Goal: Information Seeking & Learning: Learn about a topic

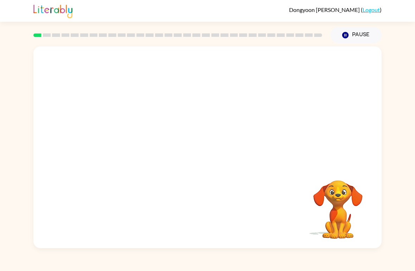
click at [0, 162] on div "Your browser must support playing .mp4 files to use Literably. Please try using…" at bounding box center [207, 145] width 415 height 205
click at [304, 65] on video "Your browser must support playing .mp4 files to use Literably. Please try using…" at bounding box center [207, 105] width 348 height 119
click at [214, 142] on button "button" at bounding box center [207, 151] width 45 height 26
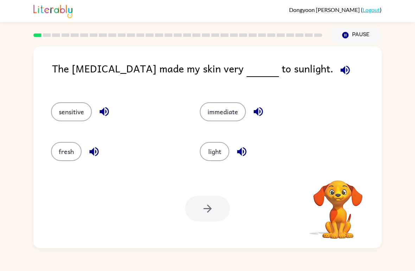
click at [339, 74] on icon "button" at bounding box center [345, 70] width 12 height 12
click at [107, 107] on icon "button" at bounding box center [104, 111] width 12 height 12
click at [101, 148] on button "button" at bounding box center [94, 152] width 18 height 18
click at [260, 113] on icon "button" at bounding box center [258, 111] width 12 height 12
click at [241, 150] on icon "button" at bounding box center [241, 151] width 9 height 9
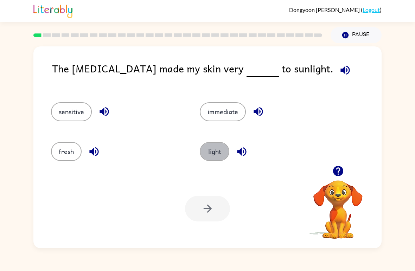
click at [217, 148] on button "light" at bounding box center [215, 151] width 30 height 19
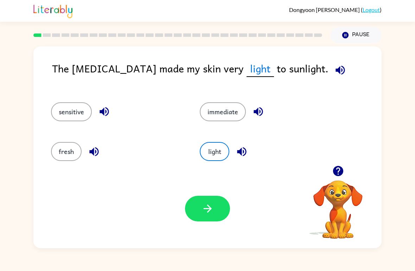
click at [211, 212] on icon "button" at bounding box center [207, 208] width 12 height 12
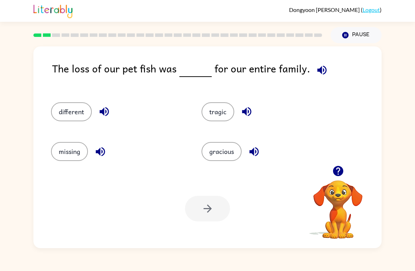
click at [328, 66] on div "The loss of our pet fish was for our entire family." at bounding box center [216, 74] width 329 height 28
click at [320, 76] on icon "button" at bounding box center [321, 70] width 12 height 12
click at [112, 110] on button "button" at bounding box center [104, 112] width 18 height 18
click at [105, 151] on icon "button" at bounding box center [100, 151] width 9 height 9
click at [248, 111] on icon "button" at bounding box center [246, 111] width 9 height 9
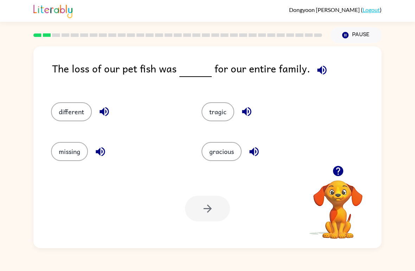
click at [252, 155] on icon "button" at bounding box center [254, 151] width 12 height 12
click at [324, 72] on icon "button" at bounding box center [321, 70] width 12 height 12
click at [91, 109] on button "different" at bounding box center [71, 111] width 41 height 19
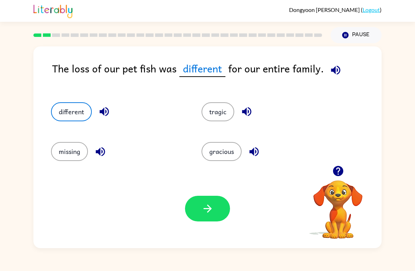
click at [68, 106] on button "different" at bounding box center [71, 111] width 41 height 19
click at [71, 148] on button "missing" at bounding box center [69, 151] width 37 height 19
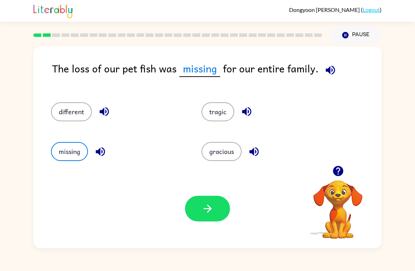
click at [96, 149] on icon "button" at bounding box center [100, 151] width 12 height 12
click at [100, 150] on icon "button" at bounding box center [100, 151] width 9 height 9
click at [248, 108] on icon "button" at bounding box center [246, 111] width 12 height 12
click at [250, 111] on icon "button" at bounding box center [246, 111] width 12 height 12
click at [266, 146] on div "gracious" at bounding box center [268, 151] width 134 height 19
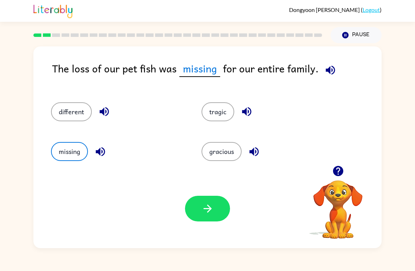
click at [251, 153] on icon "button" at bounding box center [253, 151] width 9 height 9
click at [252, 149] on icon "button" at bounding box center [254, 151] width 12 height 12
click at [232, 149] on button "gracious" at bounding box center [221, 151] width 40 height 19
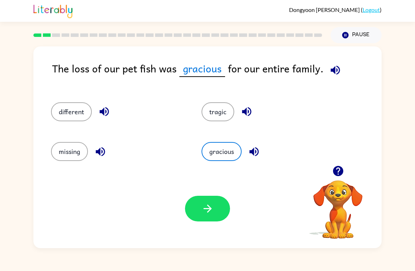
click at [202, 201] on button "button" at bounding box center [207, 209] width 45 height 26
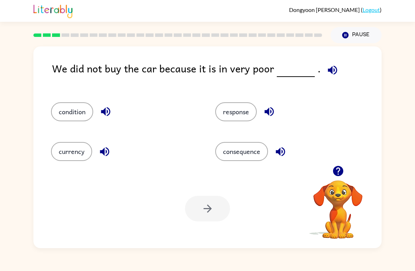
click at [334, 64] on span at bounding box center [330, 68] width 21 height 16
click at [328, 79] on button "button" at bounding box center [332, 70] width 18 height 18
click at [98, 108] on button "button" at bounding box center [106, 112] width 18 height 18
click at [99, 141] on div "currency" at bounding box center [120, 149] width 164 height 40
click at [104, 155] on icon "button" at bounding box center [104, 151] width 9 height 9
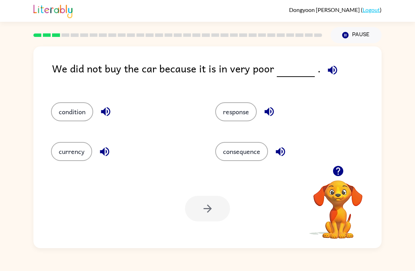
click at [278, 107] on div "response" at bounding box center [289, 111] width 148 height 19
click at [277, 117] on button "button" at bounding box center [269, 112] width 18 height 18
click at [289, 151] on button "button" at bounding box center [280, 152] width 18 height 18
click at [255, 143] on button "consequence" at bounding box center [241, 151] width 53 height 19
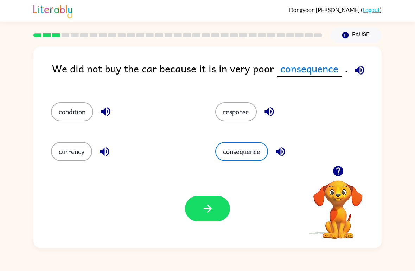
click at [210, 197] on button "button" at bounding box center [207, 209] width 45 height 26
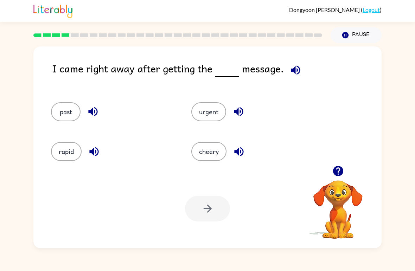
click at [333, 203] on video "Your browser must support playing .mp4 files to use Literably. Please try using…" at bounding box center [337, 204] width 70 height 70
click at [336, 168] on icon "button" at bounding box center [337, 171] width 10 height 10
click at [305, 64] on div "I came right away after getting the message." at bounding box center [216, 74] width 329 height 28
click at [293, 64] on icon "button" at bounding box center [295, 70] width 12 height 12
click at [298, 68] on icon "button" at bounding box center [295, 69] width 9 height 9
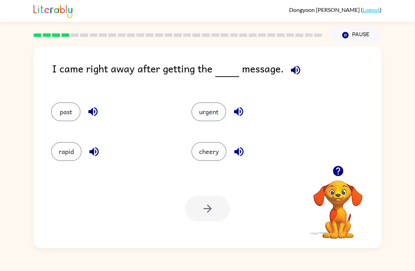
click at [291, 66] on icon "button" at bounding box center [295, 70] width 12 height 12
click at [298, 65] on icon "button" at bounding box center [295, 70] width 12 height 12
click at [293, 68] on icon "button" at bounding box center [295, 69] width 9 height 9
click at [296, 70] on icon "button" at bounding box center [295, 70] width 12 height 12
click at [300, 68] on button "button" at bounding box center [295, 70] width 18 height 18
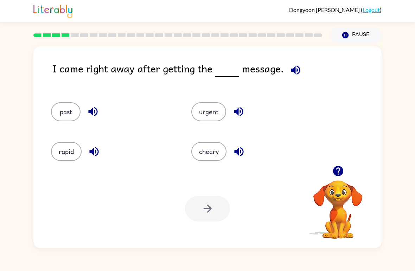
click at [296, 70] on icon "button" at bounding box center [295, 70] width 12 height 12
click at [296, 69] on icon "button" at bounding box center [295, 70] width 12 height 12
click at [298, 70] on icon "button" at bounding box center [295, 69] width 9 height 9
click at [298, 75] on icon "button" at bounding box center [295, 70] width 12 height 12
click at [292, 67] on icon "button" at bounding box center [295, 70] width 12 height 12
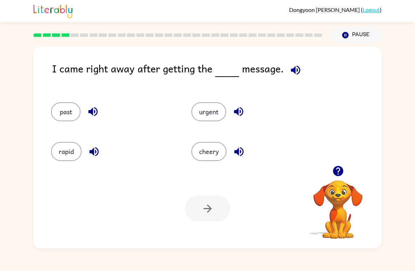
click at [98, 106] on icon "button" at bounding box center [93, 111] width 12 height 12
click at [244, 111] on icon "button" at bounding box center [238, 111] width 12 height 12
click at [239, 158] on icon "button" at bounding box center [239, 151] width 12 height 12
click at [103, 151] on button "button" at bounding box center [94, 152] width 18 height 18
click at [101, 111] on button "button" at bounding box center [93, 112] width 18 height 18
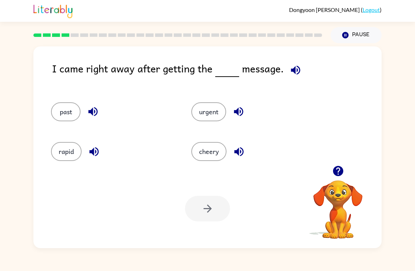
click at [241, 114] on icon "button" at bounding box center [238, 111] width 12 height 12
click at [239, 147] on icon "button" at bounding box center [239, 151] width 12 height 12
click at [99, 145] on icon "button" at bounding box center [94, 151] width 12 height 12
click at [72, 139] on div "rapid" at bounding box center [108, 149] width 140 height 40
click at [69, 160] on button "rapid" at bounding box center [66, 151] width 31 height 19
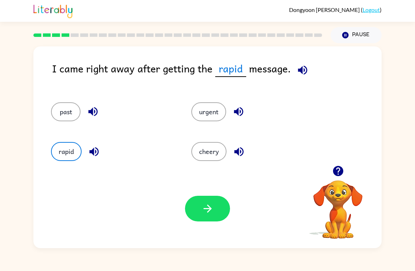
click at [302, 65] on icon "button" at bounding box center [302, 70] width 12 height 12
click at [215, 203] on button "button" at bounding box center [207, 209] width 45 height 26
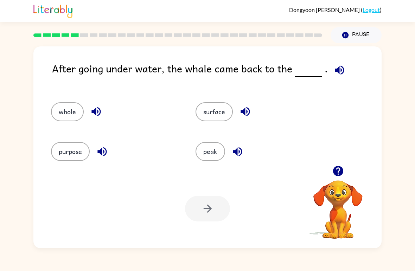
click at [220, 145] on button "peak" at bounding box center [210, 151] width 30 height 19
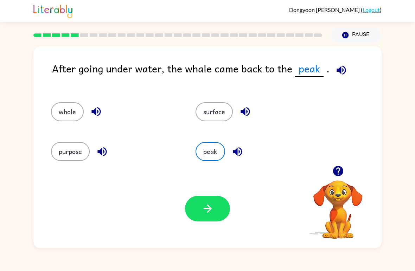
click at [235, 166] on div "peak" at bounding box center [254, 149] width 144 height 40
click at [200, 201] on button "button" at bounding box center [207, 209] width 45 height 26
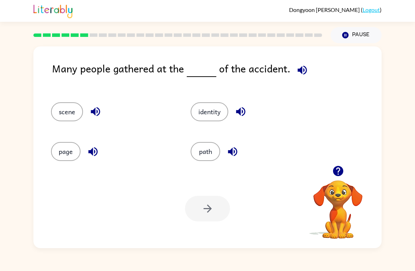
click at [301, 78] on button "button" at bounding box center [302, 70] width 18 height 18
click at [104, 109] on button "button" at bounding box center [95, 112] width 18 height 18
click at [247, 105] on div "identity" at bounding box center [251, 111] width 123 height 19
click at [250, 107] on div "identity" at bounding box center [251, 111] width 123 height 19
click at [243, 102] on div "identity" at bounding box center [246, 109] width 139 height 40
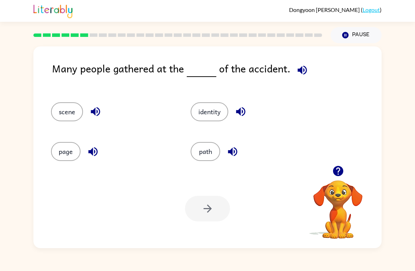
click at [240, 104] on button "button" at bounding box center [240, 112] width 18 height 18
click at [243, 149] on div "path" at bounding box center [251, 151] width 123 height 19
click at [232, 152] on icon "button" at bounding box center [232, 151] width 9 height 9
click at [96, 153] on icon "button" at bounding box center [93, 151] width 12 height 12
click at [202, 155] on button "path" at bounding box center [205, 151] width 30 height 19
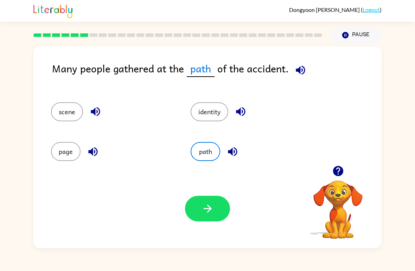
click at [205, 211] on icon "button" at bounding box center [207, 208] width 12 height 12
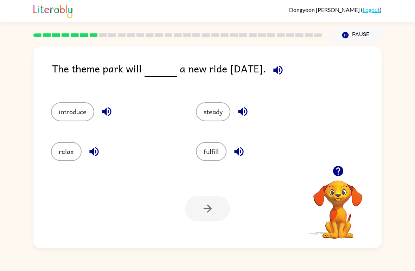
click at [67, 110] on button "introduce" at bounding box center [72, 111] width 43 height 19
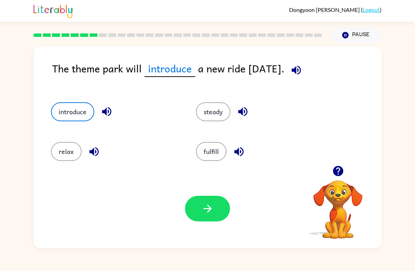
click at [220, 204] on button "button" at bounding box center [207, 209] width 45 height 26
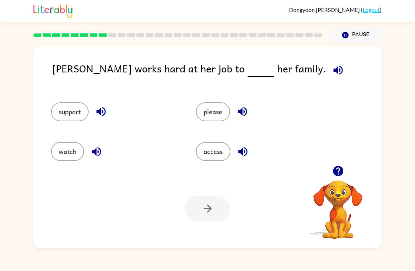
click at [329, 67] on button "button" at bounding box center [338, 70] width 18 height 18
click at [216, 105] on button "please" at bounding box center [213, 111] width 34 height 19
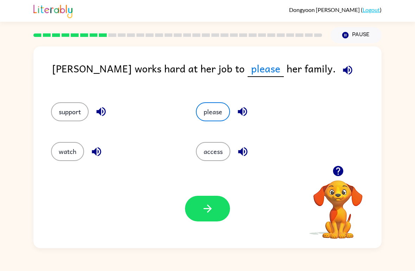
click at [221, 196] on button "button" at bounding box center [207, 209] width 45 height 26
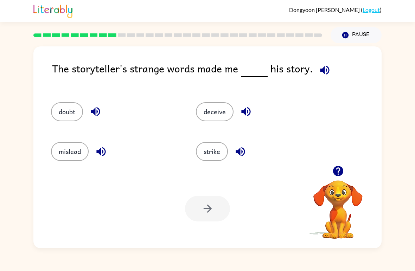
click at [324, 73] on icon "button" at bounding box center [324, 70] width 12 height 12
click at [252, 116] on icon "button" at bounding box center [246, 111] width 12 height 12
click at [219, 120] on button "deceive" at bounding box center [215, 111] width 38 height 19
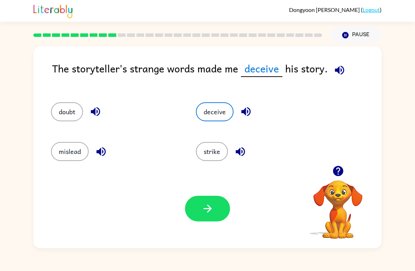
click at [206, 206] on icon "button" at bounding box center [207, 208] width 12 height 12
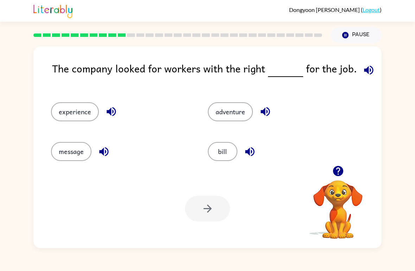
click at [64, 161] on button "message" at bounding box center [71, 151] width 40 height 19
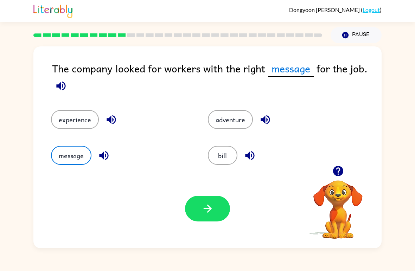
click at [206, 198] on button "button" at bounding box center [207, 209] width 45 height 26
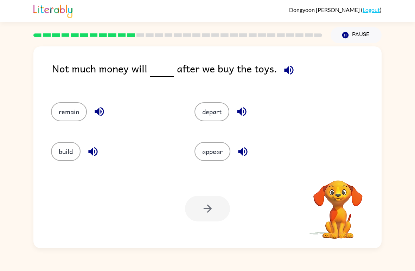
click at [220, 105] on button "depart" at bounding box center [211, 111] width 35 height 19
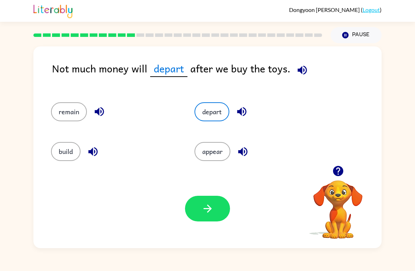
click at [212, 211] on icon "button" at bounding box center [207, 208] width 12 height 12
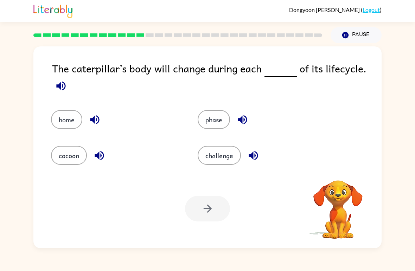
click at [332, 198] on video "Your browser must support playing .mp4 files to use Literably. Please try using…" at bounding box center [337, 204] width 70 height 70
click at [331, 198] on video "Your browser must support playing .mp4 files to use Literably. Please try using…" at bounding box center [337, 204] width 70 height 70
click at [350, 195] on video "Your browser must support playing .mp4 files to use Literably. Please try using…" at bounding box center [337, 204] width 70 height 70
click at [346, 202] on video "Your browser must support playing .mp4 files to use Literably. Please try using…" at bounding box center [337, 204] width 70 height 70
click at [339, 202] on video "Your browser must support playing .mp4 files to use Literably. Please try using…" at bounding box center [337, 204] width 70 height 70
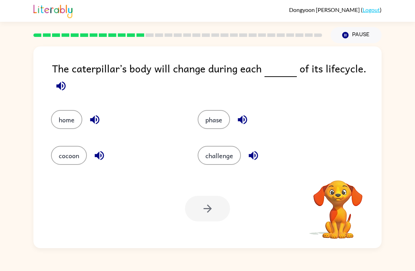
click at [350, 210] on video "Your browser must support playing .mp4 files to use Literably. Please try using…" at bounding box center [337, 204] width 70 height 70
click at [348, 182] on video "Your browser must support playing .mp4 files to use Literably. Please try using…" at bounding box center [337, 204] width 70 height 70
click at [354, 187] on video "Your browser must support playing .mp4 files to use Literably. Please try using…" at bounding box center [337, 204] width 70 height 70
click at [339, 193] on video "Your browser must support playing .mp4 files to use Literably. Please try using…" at bounding box center [337, 204] width 70 height 70
click at [340, 196] on video "Your browser must support playing .mp4 files to use Literably. Please try using…" at bounding box center [337, 204] width 70 height 70
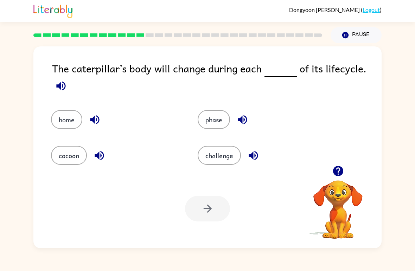
click at [351, 195] on video "Your browser must support playing .mp4 files to use Literably. Please try using…" at bounding box center [337, 204] width 70 height 70
click at [346, 192] on video "Your browser must support playing .mp4 files to use Literably. Please try using…" at bounding box center [337, 204] width 70 height 70
click at [335, 169] on icon "button" at bounding box center [337, 171] width 10 height 10
click at [337, 208] on video "Your browser must support playing .mp4 files to use Literably. Please try using…" at bounding box center [337, 204] width 70 height 70
click at [334, 176] on video "Your browser must support playing .mp4 files to use Literably. Please try using…" at bounding box center [337, 204] width 70 height 70
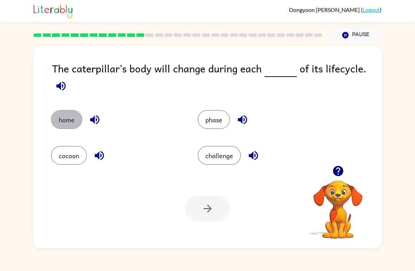
click at [57, 122] on button "home" at bounding box center [66, 119] width 31 height 19
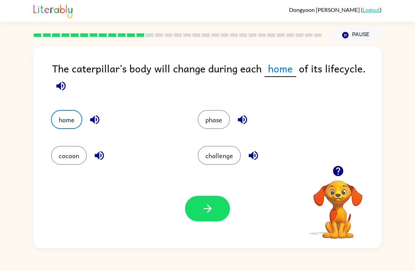
click at [219, 220] on button "button" at bounding box center [207, 209] width 45 height 26
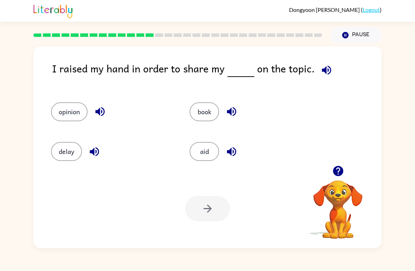
click at [211, 116] on button "book" at bounding box center [204, 111] width 30 height 19
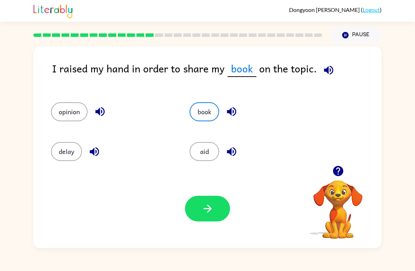
click at [212, 208] on icon "button" at bounding box center [207, 208] width 12 height 12
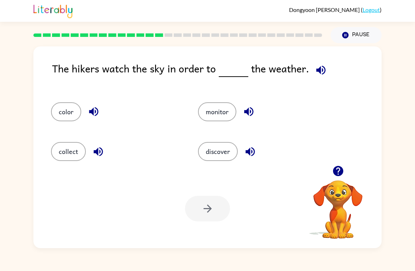
click at [93, 115] on icon "button" at bounding box center [93, 111] width 9 height 9
click at [242, 154] on button "button" at bounding box center [250, 152] width 18 height 18
click at [92, 152] on icon "button" at bounding box center [98, 151] width 12 height 12
click at [251, 106] on icon "button" at bounding box center [248, 111] width 12 height 12
click at [125, 156] on div "collect" at bounding box center [116, 151] width 131 height 19
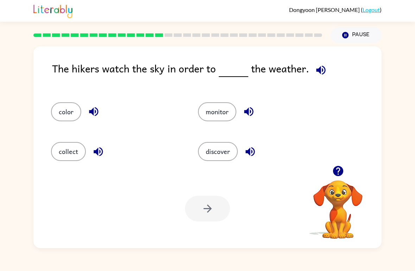
click at [104, 146] on icon "button" at bounding box center [98, 151] width 12 height 12
click at [102, 110] on button "button" at bounding box center [94, 112] width 18 height 18
click at [248, 116] on icon "button" at bounding box center [248, 111] width 9 height 9
click at [253, 151] on icon "button" at bounding box center [250, 151] width 12 height 12
click at [104, 154] on icon "button" at bounding box center [98, 151] width 12 height 12
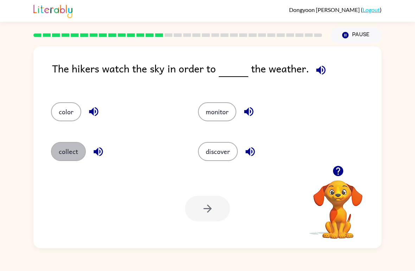
click at [61, 155] on button "collect" at bounding box center [68, 151] width 35 height 19
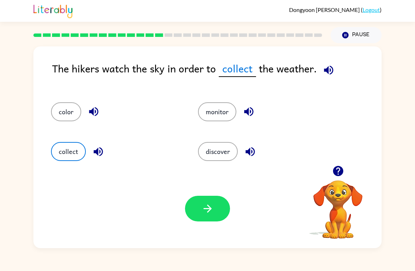
click at [208, 206] on icon "button" at bounding box center [207, 208] width 8 height 8
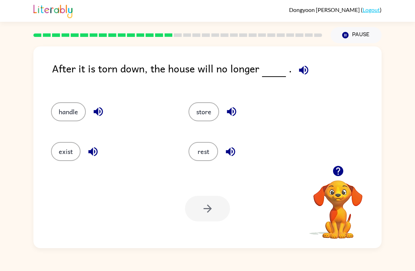
click at [91, 109] on button "button" at bounding box center [98, 112] width 18 height 18
click at [101, 107] on icon "button" at bounding box center [98, 111] width 12 height 12
click at [94, 146] on icon "button" at bounding box center [93, 151] width 12 height 12
click at [106, 112] on button "button" at bounding box center [98, 112] width 18 height 18
click at [105, 108] on button "button" at bounding box center [98, 112] width 18 height 18
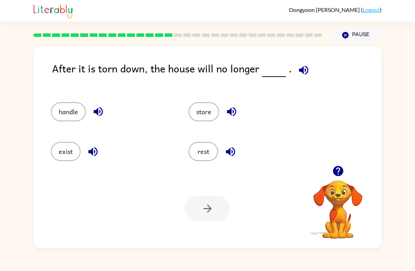
click at [98, 104] on button "button" at bounding box center [98, 112] width 18 height 18
click at [93, 154] on icon "button" at bounding box center [93, 151] width 12 height 12
click at [61, 151] on button "exist" at bounding box center [66, 151] width 30 height 19
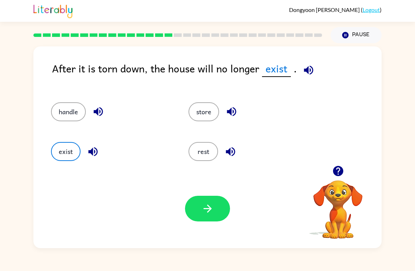
click at [63, 106] on button "handle" at bounding box center [68, 111] width 35 height 19
click at [87, 108] on div "handle" at bounding box center [111, 111] width 121 height 19
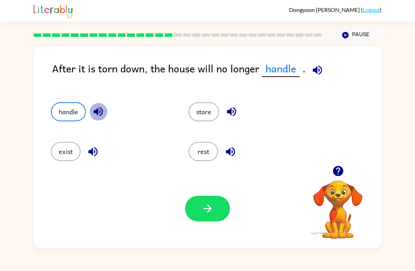
click at [97, 108] on icon "button" at bounding box center [98, 111] width 12 height 12
click at [234, 113] on icon "button" at bounding box center [231, 111] width 12 height 12
click at [235, 150] on icon "button" at bounding box center [230, 151] width 12 height 12
click at [100, 148] on button "button" at bounding box center [93, 152] width 18 height 18
click at [67, 146] on button "exist" at bounding box center [66, 151] width 30 height 19
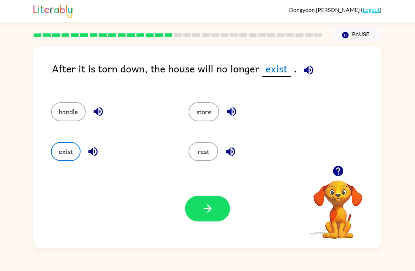
click at [207, 205] on icon "button" at bounding box center [207, 208] width 12 height 12
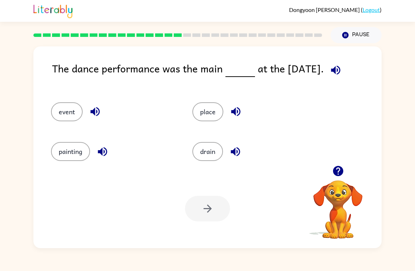
click at [98, 112] on icon "button" at bounding box center [95, 111] width 12 height 12
click at [101, 148] on icon "button" at bounding box center [102, 151] width 12 height 12
click at [96, 153] on button "button" at bounding box center [102, 152] width 18 height 18
click at [107, 152] on icon "button" at bounding box center [102, 151] width 9 height 9
click at [233, 113] on icon "button" at bounding box center [235, 111] width 9 height 9
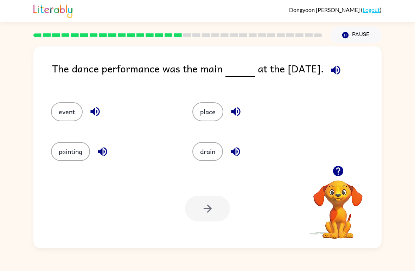
click at [237, 148] on icon "button" at bounding box center [234, 151] width 9 height 9
click at [97, 106] on icon "button" at bounding box center [95, 111] width 12 height 12
click at [86, 106] on div "event" at bounding box center [113, 111] width 125 height 19
click at [89, 109] on icon "button" at bounding box center [95, 111] width 12 height 12
click at [59, 108] on button "event" at bounding box center [67, 111] width 32 height 19
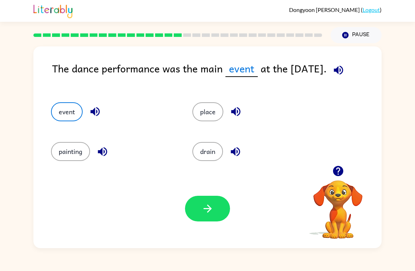
click at [232, 220] on div "Your browser must support playing .mp4 files to use Literably. Please try using…" at bounding box center [207, 208] width 348 height 79
click at [214, 210] on button "button" at bounding box center [207, 209] width 45 height 26
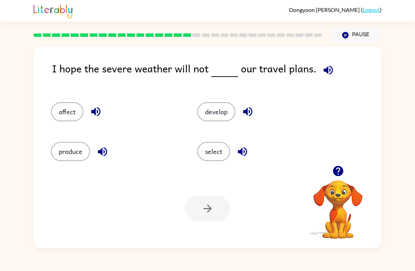
click at [59, 115] on button "affect" at bounding box center [67, 111] width 32 height 19
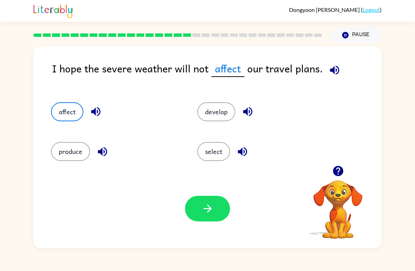
click at [202, 214] on icon "button" at bounding box center [207, 208] width 12 height 12
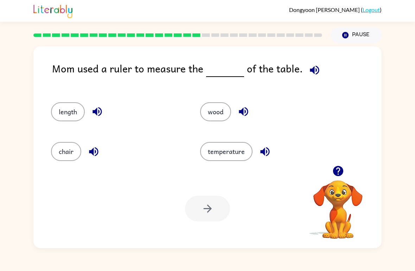
click at [68, 155] on button "chair" at bounding box center [66, 151] width 30 height 19
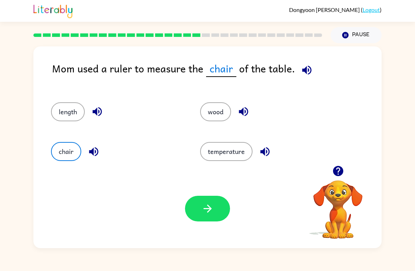
click at [97, 109] on icon "button" at bounding box center [96, 111] width 9 height 9
click at [98, 153] on icon "button" at bounding box center [93, 151] width 9 height 9
click at [248, 115] on icon "button" at bounding box center [243, 111] width 12 height 12
click at [268, 155] on icon "button" at bounding box center [265, 151] width 12 height 12
click at [242, 146] on button "temperature" at bounding box center [226, 151] width 52 height 19
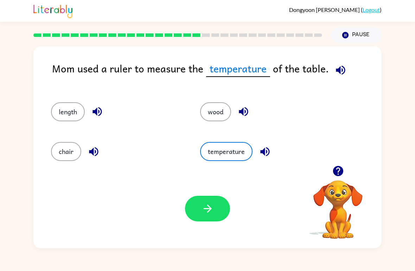
click at [208, 211] on icon "button" at bounding box center [207, 208] width 12 height 12
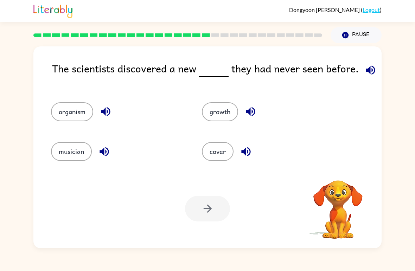
click at [65, 109] on button "organism" at bounding box center [72, 111] width 42 height 19
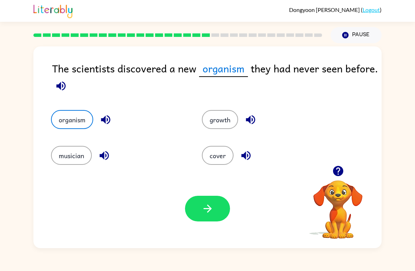
click at [226, 202] on button "button" at bounding box center [207, 209] width 45 height 26
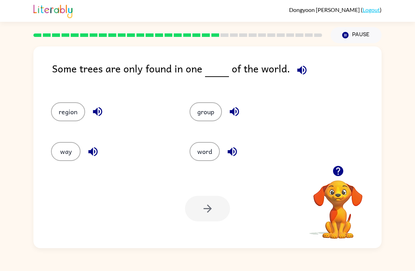
click at [335, 171] on icon "button" at bounding box center [337, 171] width 10 height 10
click at [348, 165] on div "region group way word" at bounding box center [207, 129] width 334 height 74
click at [65, 100] on div "region" at bounding box center [107, 109] width 138 height 40
click at [65, 111] on button "region" at bounding box center [68, 111] width 34 height 19
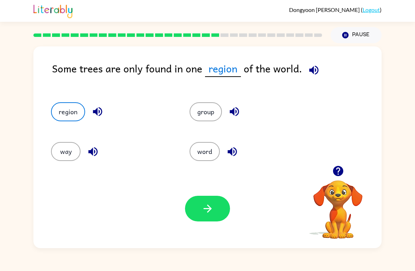
click at [211, 109] on button "group" at bounding box center [205, 111] width 32 height 19
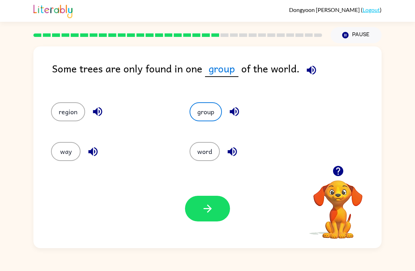
click at [56, 145] on button "way" at bounding box center [66, 151] width 30 height 19
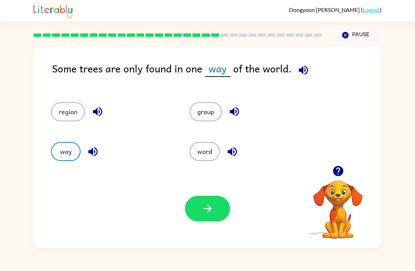
click at [212, 144] on button "word" at bounding box center [204, 151] width 30 height 19
click at [61, 104] on button "region" at bounding box center [68, 111] width 34 height 19
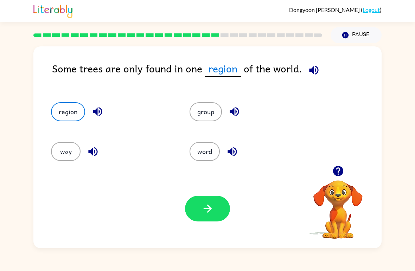
click at [317, 70] on icon "button" at bounding box center [313, 70] width 12 height 12
click at [311, 74] on icon "button" at bounding box center [313, 70] width 12 height 12
click at [319, 72] on button "button" at bounding box center [314, 70] width 18 height 18
click at [319, 71] on button "button" at bounding box center [314, 70] width 18 height 18
click at [309, 67] on icon "button" at bounding box center [313, 70] width 12 height 12
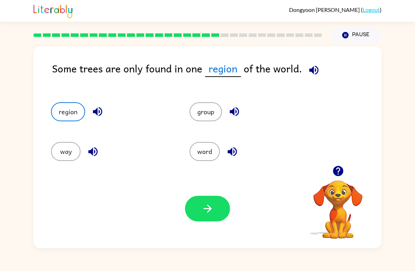
click at [102, 106] on icon "button" at bounding box center [97, 111] width 12 height 12
click at [315, 68] on icon "button" at bounding box center [313, 70] width 12 height 12
click at [317, 65] on icon "button" at bounding box center [313, 70] width 12 height 12
click at [99, 106] on icon "button" at bounding box center [97, 111] width 12 height 12
click at [315, 70] on icon "button" at bounding box center [313, 69] width 9 height 9
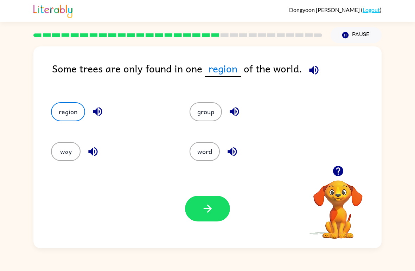
click at [315, 67] on icon "button" at bounding box center [313, 70] width 12 height 12
click at [100, 148] on button "button" at bounding box center [93, 152] width 18 height 18
click at [309, 70] on icon "button" at bounding box center [313, 69] width 9 height 9
click at [60, 156] on button "way" at bounding box center [66, 151] width 30 height 19
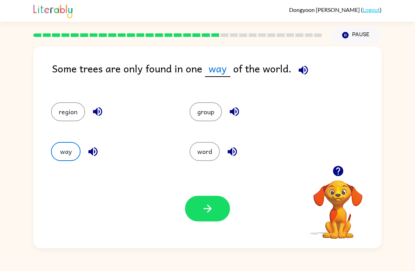
click at [210, 212] on icon "button" at bounding box center [207, 208] width 12 height 12
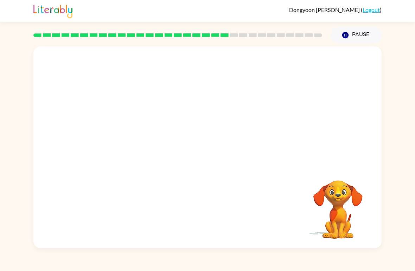
click at [157, 146] on video "Your browser must support playing .mp4 files to use Literably. Please try using…" at bounding box center [207, 105] width 348 height 119
click at [149, 147] on video "Your browser must support playing .mp4 files to use Literably. Please try using…" at bounding box center [207, 105] width 348 height 119
click at [209, 139] on button "button" at bounding box center [207, 151] width 45 height 26
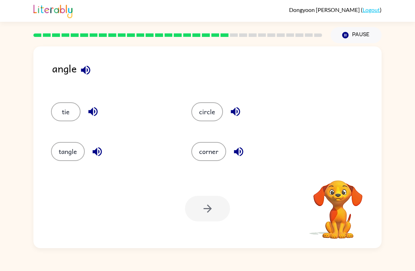
click at [85, 64] on icon "button" at bounding box center [85, 70] width 12 height 12
click at [99, 63] on div "angle" at bounding box center [216, 74] width 329 height 28
click at [83, 71] on icon "button" at bounding box center [85, 69] width 9 height 9
click at [106, 112] on div "tie" at bounding box center [113, 111] width 124 height 19
click at [207, 112] on button "circle" at bounding box center [207, 111] width 32 height 19
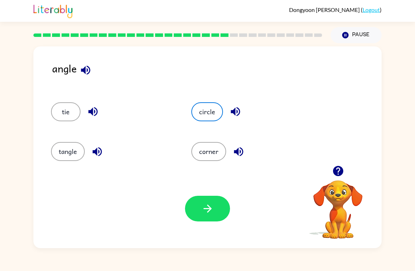
click at [209, 201] on button "button" at bounding box center [207, 209] width 45 height 26
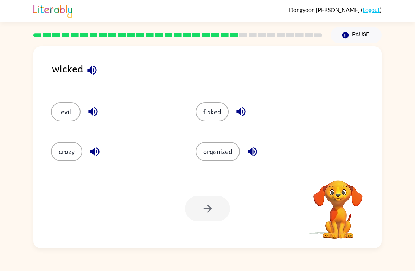
click at [90, 74] on icon "button" at bounding box center [92, 70] width 12 height 12
click at [88, 67] on icon "button" at bounding box center [92, 70] width 12 height 12
click at [96, 66] on icon "button" at bounding box center [92, 70] width 12 height 12
click at [229, 147] on button "organized" at bounding box center [217, 151] width 44 height 19
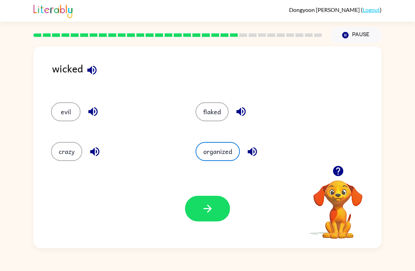
click at [250, 153] on icon "button" at bounding box center [251, 151] width 9 height 9
click at [222, 204] on button "button" at bounding box center [207, 209] width 45 height 26
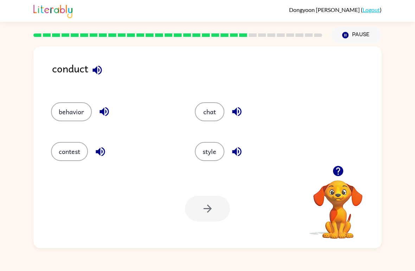
click at [94, 78] on button "button" at bounding box center [97, 70] width 18 height 18
click at [70, 121] on button "behavior" at bounding box center [71, 111] width 41 height 19
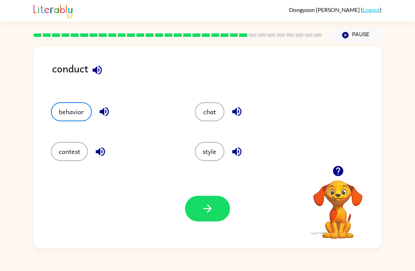
click at [81, 111] on button "behavior" at bounding box center [71, 111] width 41 height 19
click at [218, 202] on button "button" at bounding box center [207, 209] width 45 height 26
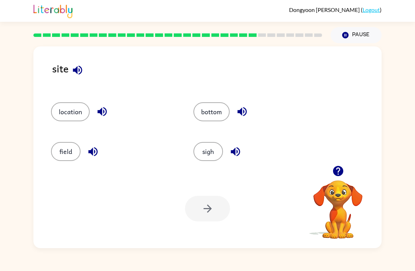
click at [81, 75] on icon "button" at bounding box center [77, 70] width 12 height 12
click at [105, 111] on icon "button" at bounding box center [102, 111] width 12 height 12
click at [86, 156] on button "button" at bounding box center [93, 152] width 18 height 18
click at [63, 153] on button "field" at bounding box center [66, 151] width 30 height 19
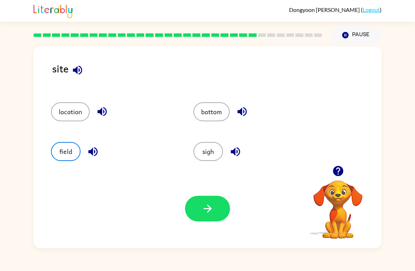
click at [220, 147] on button "sigh" at bounding box center [208, 151] width 30 height 19
click at [217, 211] on button "button" at bounding box center [207, 209] width 45 height 26
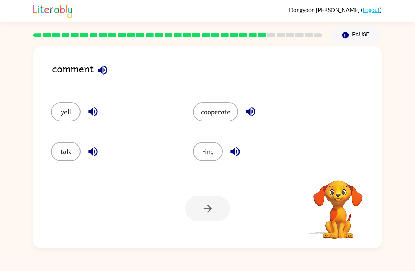
click at [243, 109] on button "button" at bounding box center [250, 112] width 18 height 18
click at [221, 121] on button "cooperate" at bounding box center [215, 111] width 45 height 19
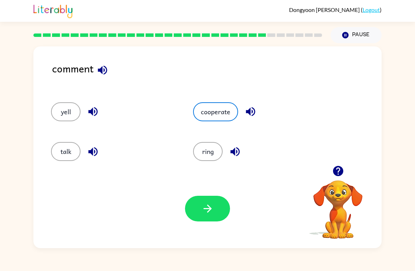
click at [203, 219] on button "button" at bounding box center [207, 209] width 45 height 26
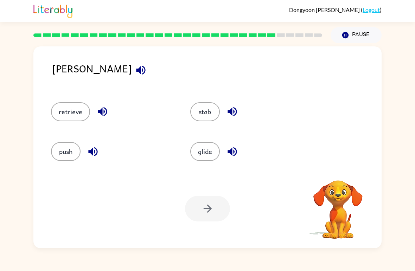
click at [59, 153] on button "push" at bounding box center [66, 151] width 30 height 19
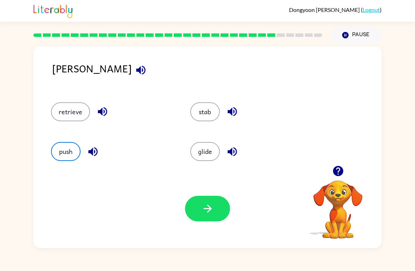
click at [209, 212] on icon "button" at bounding box center [207, 208] width 12 height 12
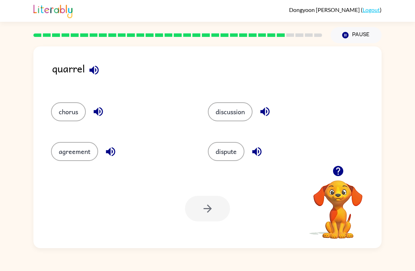
click at [67, 111] on button "chorus" at bounding box center [68, 111] width 35 height 19
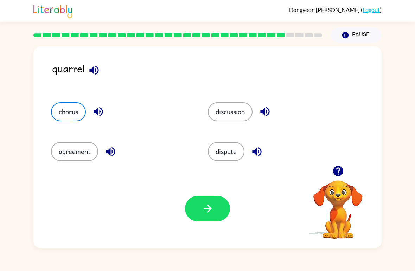
click at [205, 198] on button "button" at bounding box center [207, 209] width 45 height 26
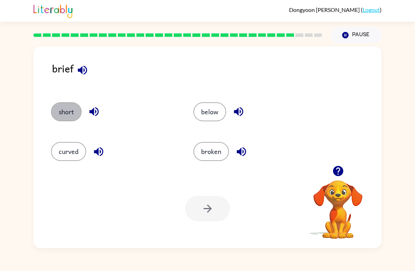
click at [58, 106] on button "short" at bounding box center [66, 111] width 31 height 19
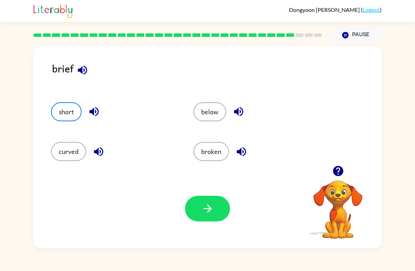
click at [218, 186] on div "Your browser must support playing .mp4 files to use Literably. Please try using…" at bounding box center [207, 208] width 348 height 79
click at [210, 198] on button "button" at bounding box center [207, 209] width 45 height 26
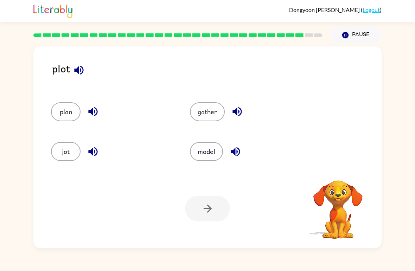
click at [86, 66] on button "button" at bounding box center [79, 70] width 18 height 18
click at [82, 72] on icon "button" at bounding box center [79, 70] width 12 height 12
click at [219, 104] on button "gather" at bounding box center [207, 111] width 35 height 19
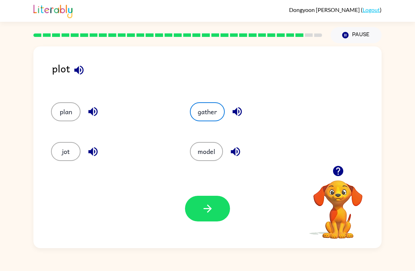
click at [208, 198] on button "button" at bounding box center [207, 209] width 45 height 26
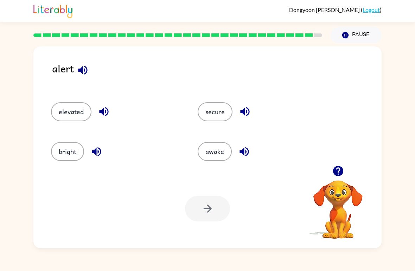
click at [96, 64] on div "alert" at bounding box center [216, 74] width 329 height 28
click at [85, 68] on icon "button" at bounding box center [83, 70] width 12 height 12
click at [218, 161] on button "awake" at bounding box center [214, 151] width 34 height 19
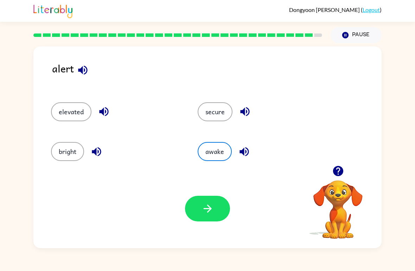
click at [213, 213] on icon "button" at bounding box center [207, 208] width 12 height 12
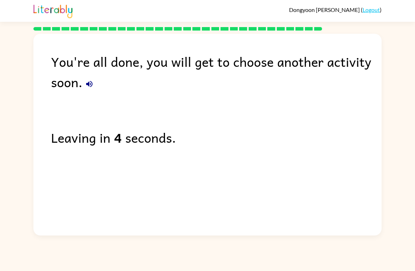
click at [231, 214] on div "You're all done, you will get to choose another activity soon. Leaving in 4 sec…" at bounding box center [207, 133] width 348 height 198
click at [231, 220] on div "You're all done, you will get to choose another activity soon. Leaving in 2 sec…" at bounding box center [207, 133] width 348 height 198
